Goal: Task Accomplishment & Management: Use online tool/utility

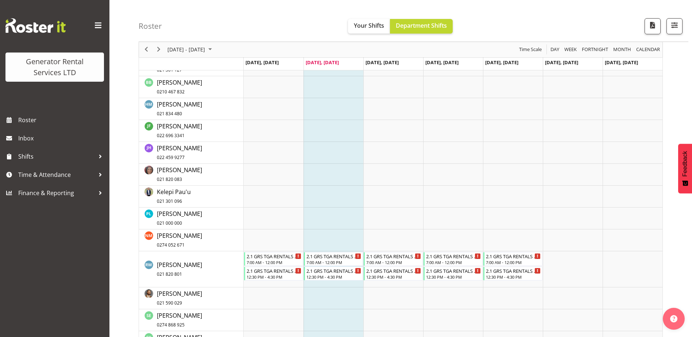
scroll to position [110, 0]
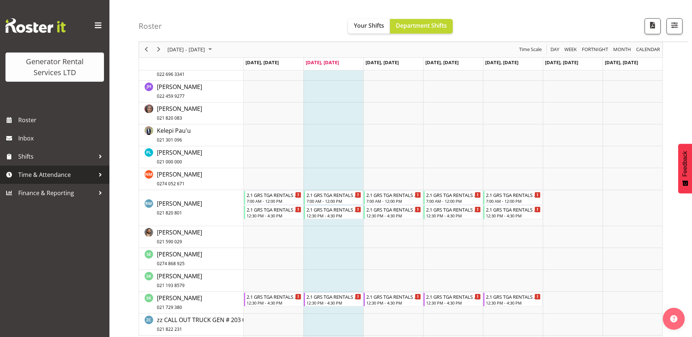
click at [26, 173] on span "Time & Attendance" at bounding box center [56, 174] width 77 height 11
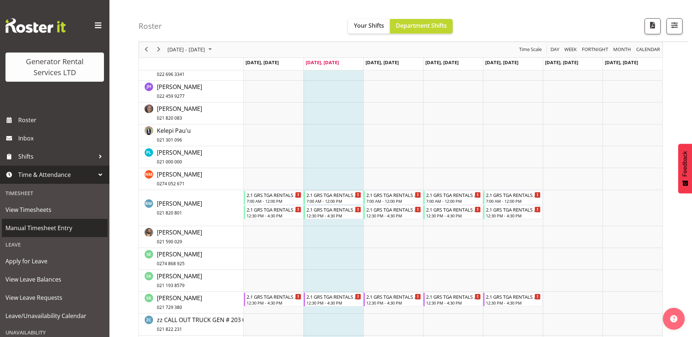
click at [44, 228] on span "Manual Timesheet Entry" at bounding box center [54, 228] width 99 height 11
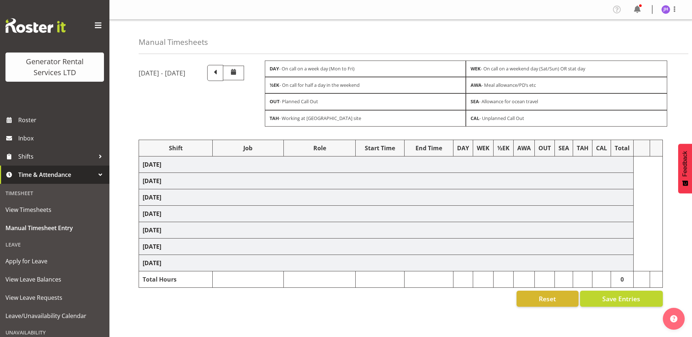
select select "24858"
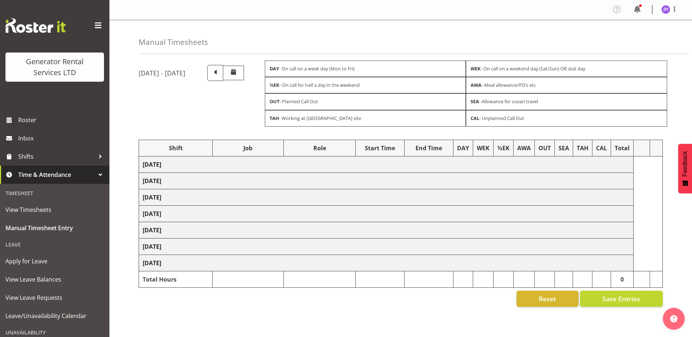
select select "24858"
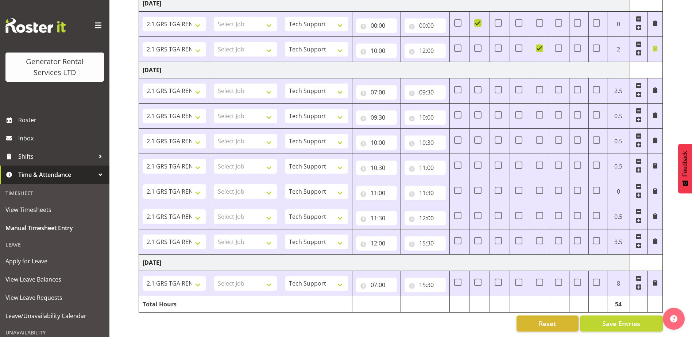
scroll to position [372, 0]
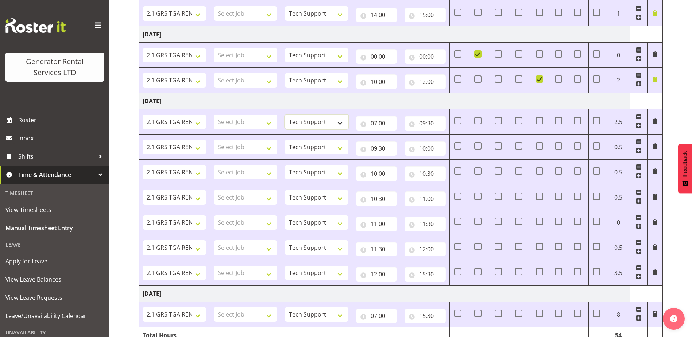
click at [326, 127] on select "Tech Support Service Technician" at bounding box center [317, 122] width 64 height 15
click at [198, 126] on select "2.1 GRS TGA RENTALS WORK 2.1 GRS TGA RENTALS WORK Omexom - Deliver, fence and p…" at bounding box center [175, 122] width 64 height 15
click at [322, 126] on select "Tech Support Service Technician" at bounding box center [317, 122] width 64 height 15
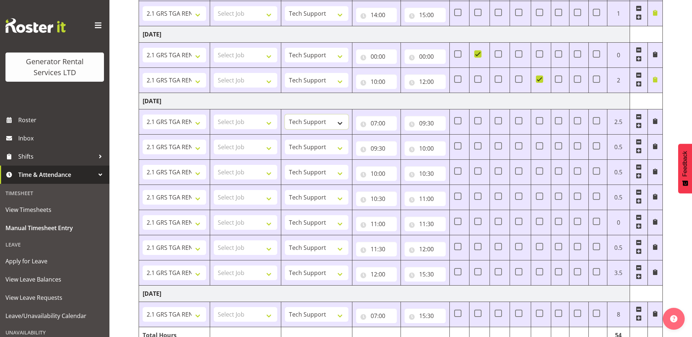
click at [322, 126] on select "Tech Support Service Technician" at bounding box center [317, 122] width 64 height 15
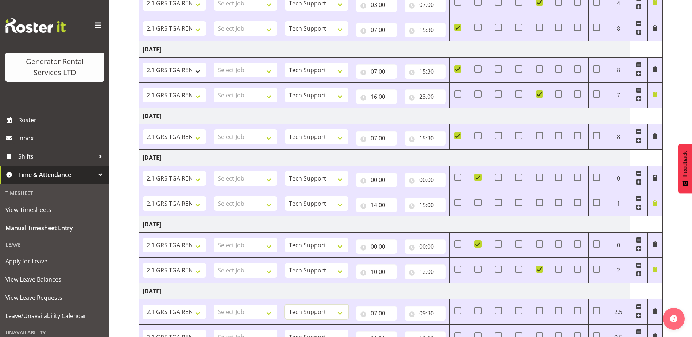
scroll to position [183, 0]
